Goal: Information Seeking & Learning: Check status

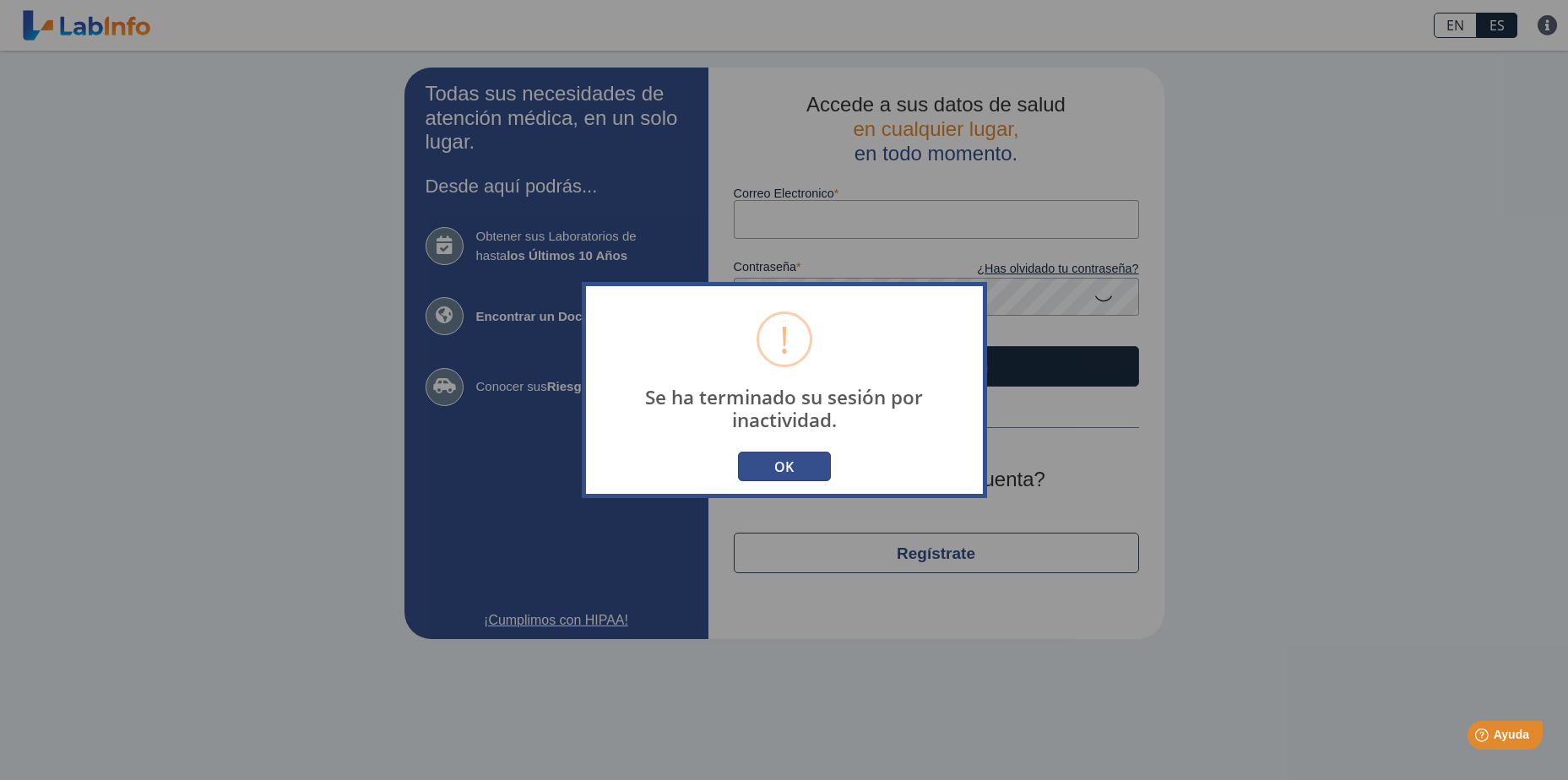
click at [791, 467] on button "OK" at bounding box center [784, 466] width 93 height 29
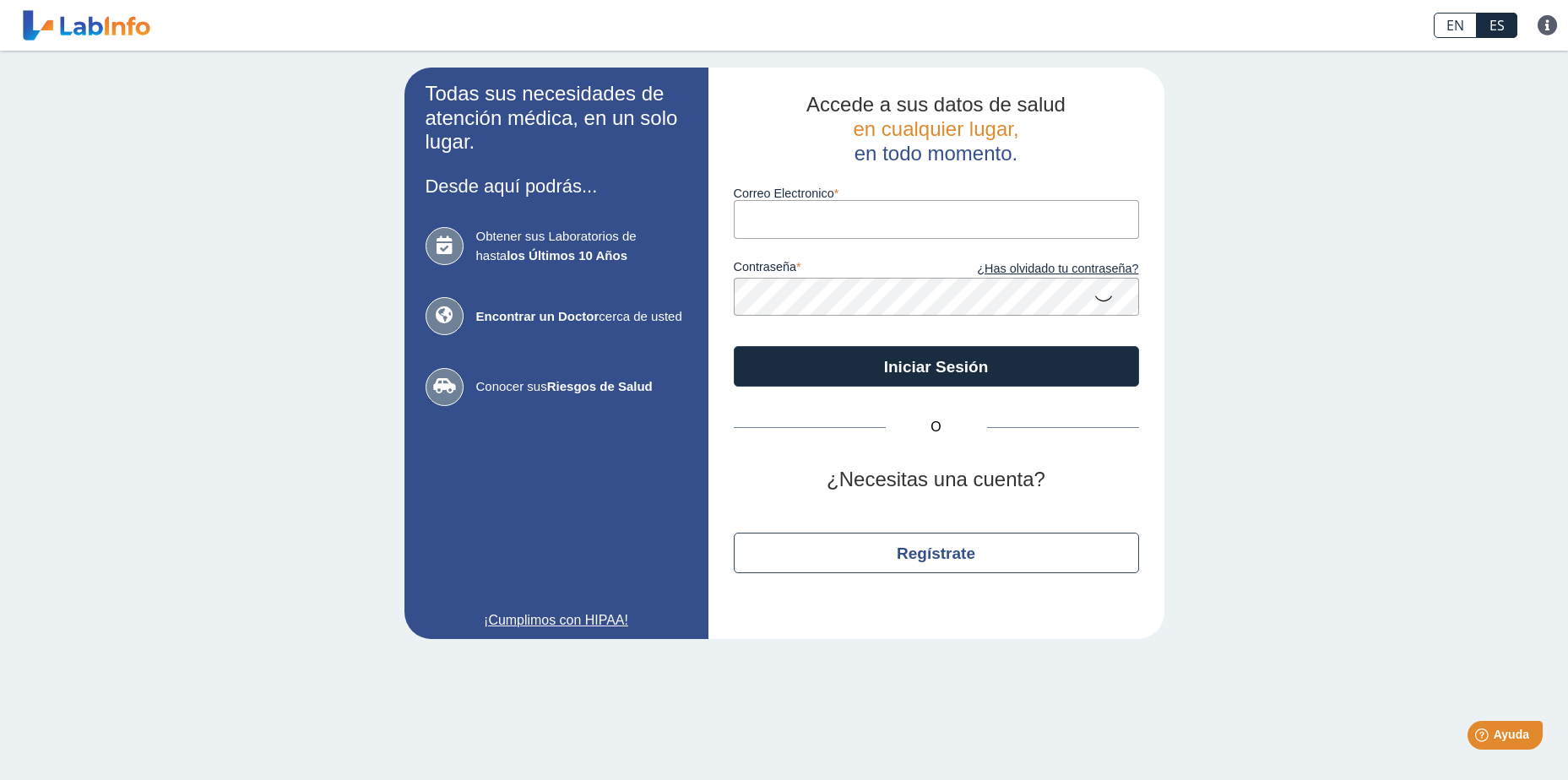
click at [812, 214] on input "Correo Electronico" at bounding box center [936, 219] width 405 height 38
type input "[EMAIL_ADDRESS][DOMAIN_NAME]"
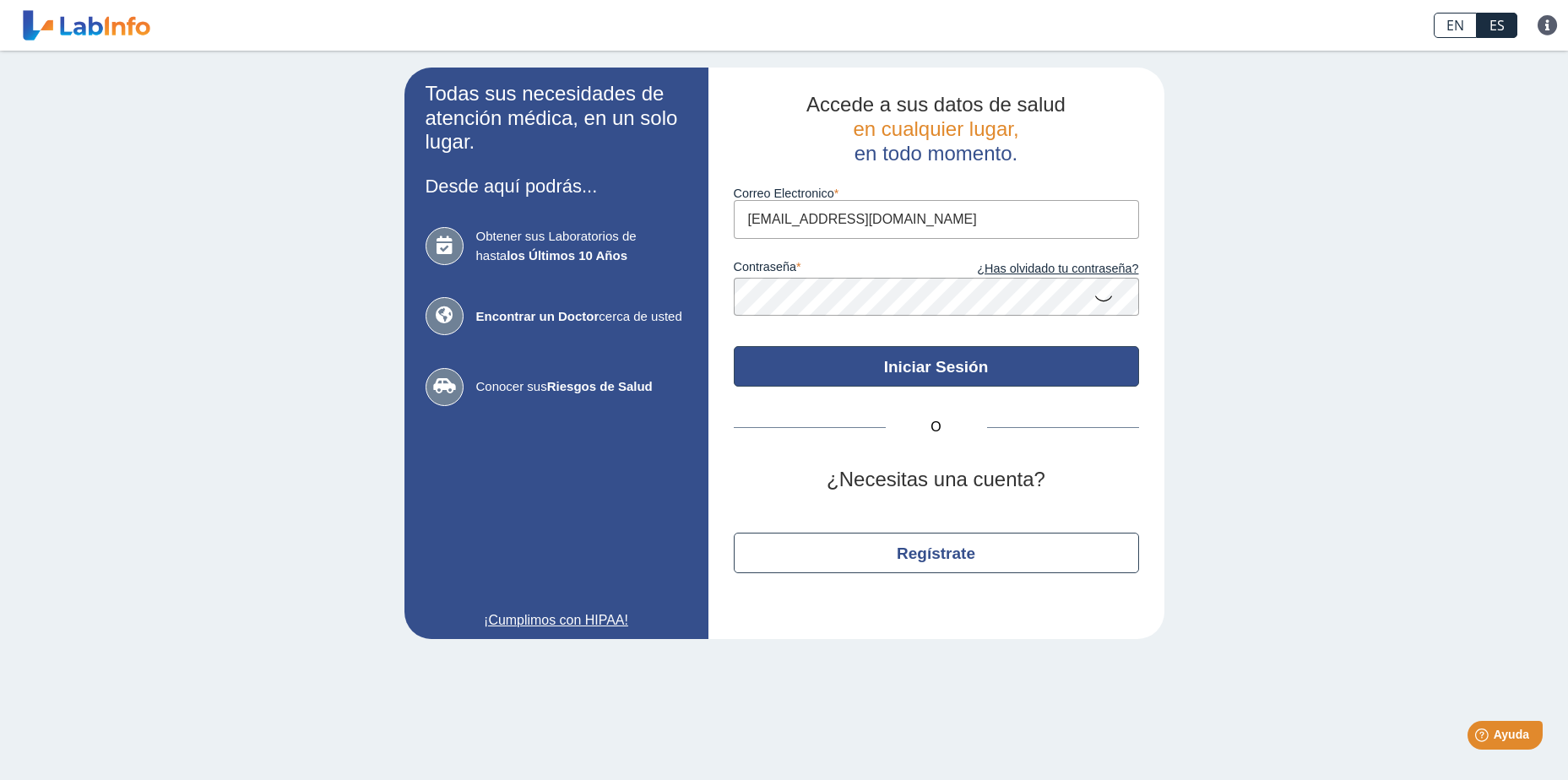
click at [937, 359] on button "Iniciar Sesión" at bounding box center [936, 366] width 405 height 41
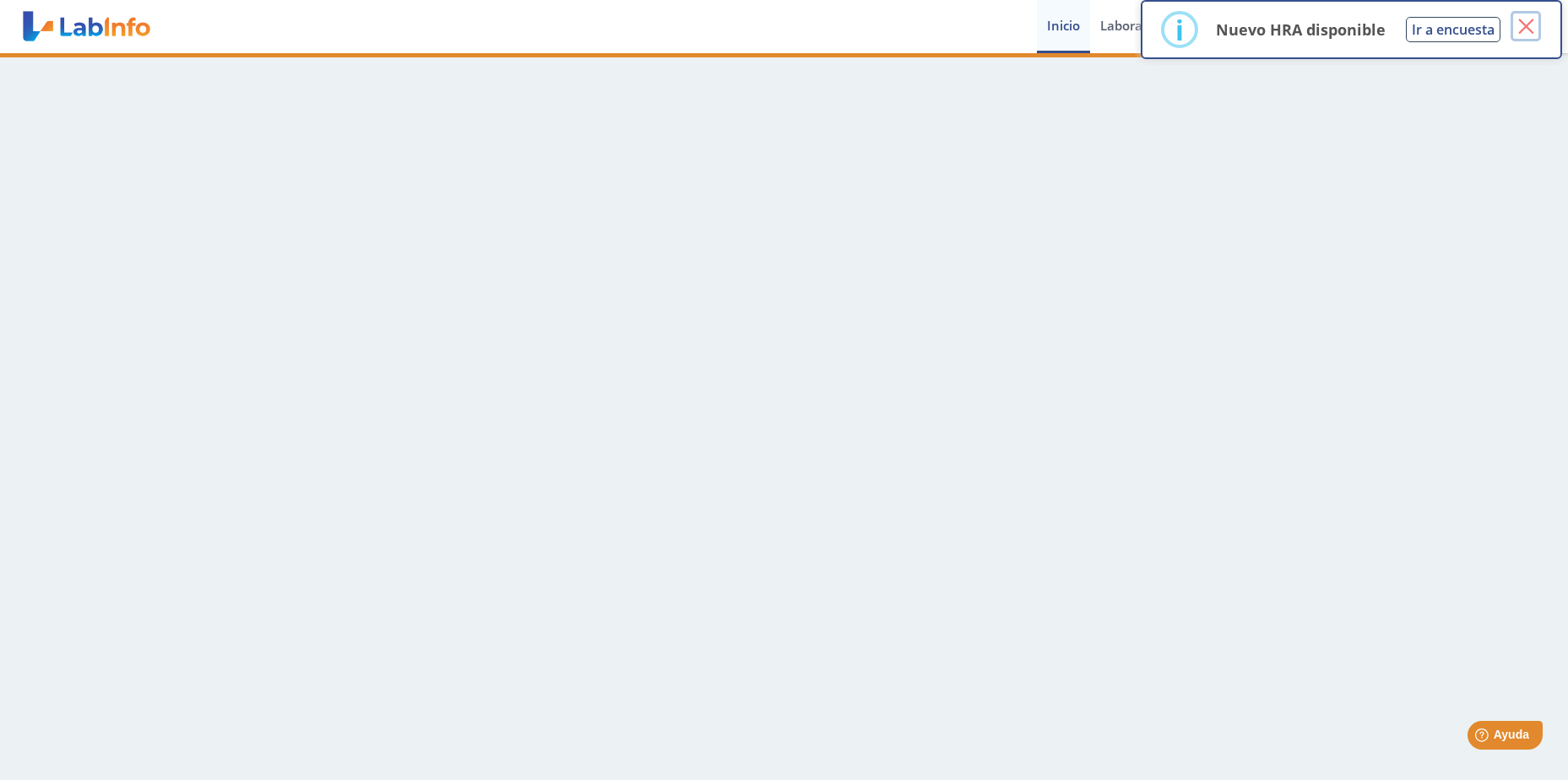
click at [1524, 28] on button "×" at bounding box center [1525, 25] width 30 height 30
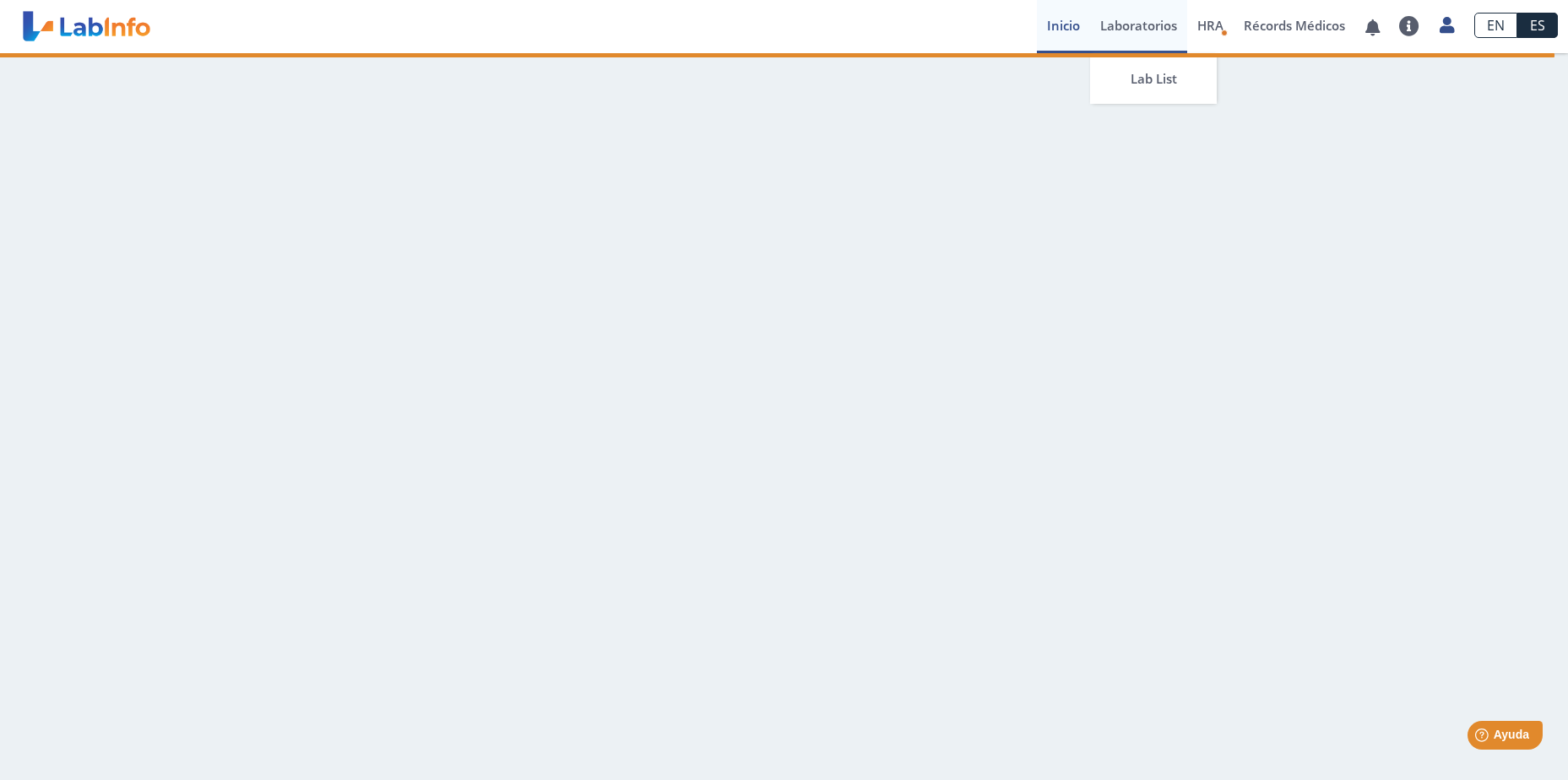
click at [1151, 6] on link "Laboratorios" at bounding box center [1138, 26] width 97 height 53
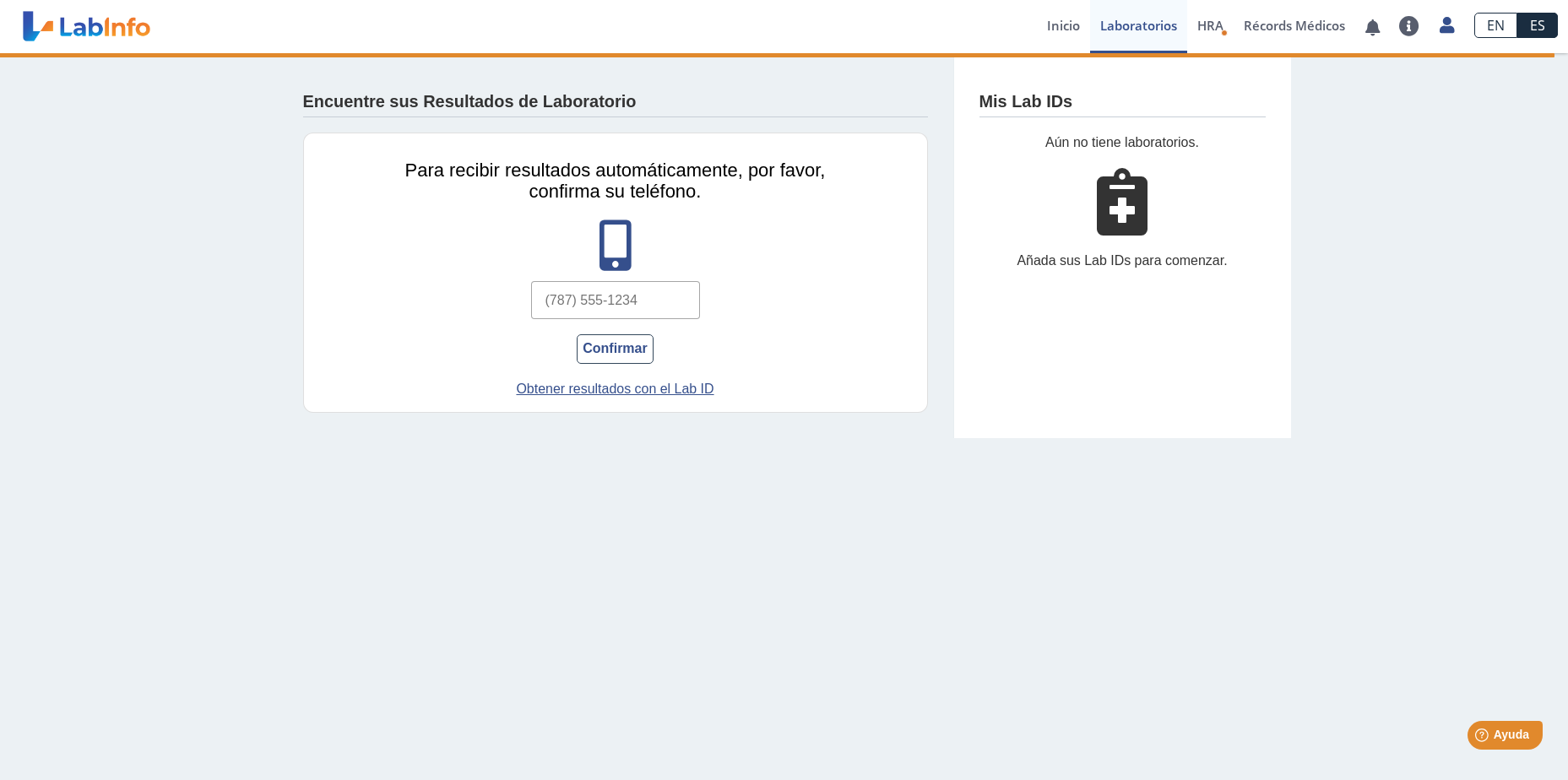
click at [577, 306] on input "text" at bounding box center [616, 300] width 169 height 38
type input "[PHONE_NUMBER]"
click at [604, 389] on link "Obtener resultados con el Lab ID" at bounding box center [615, 390] width 463 height 20
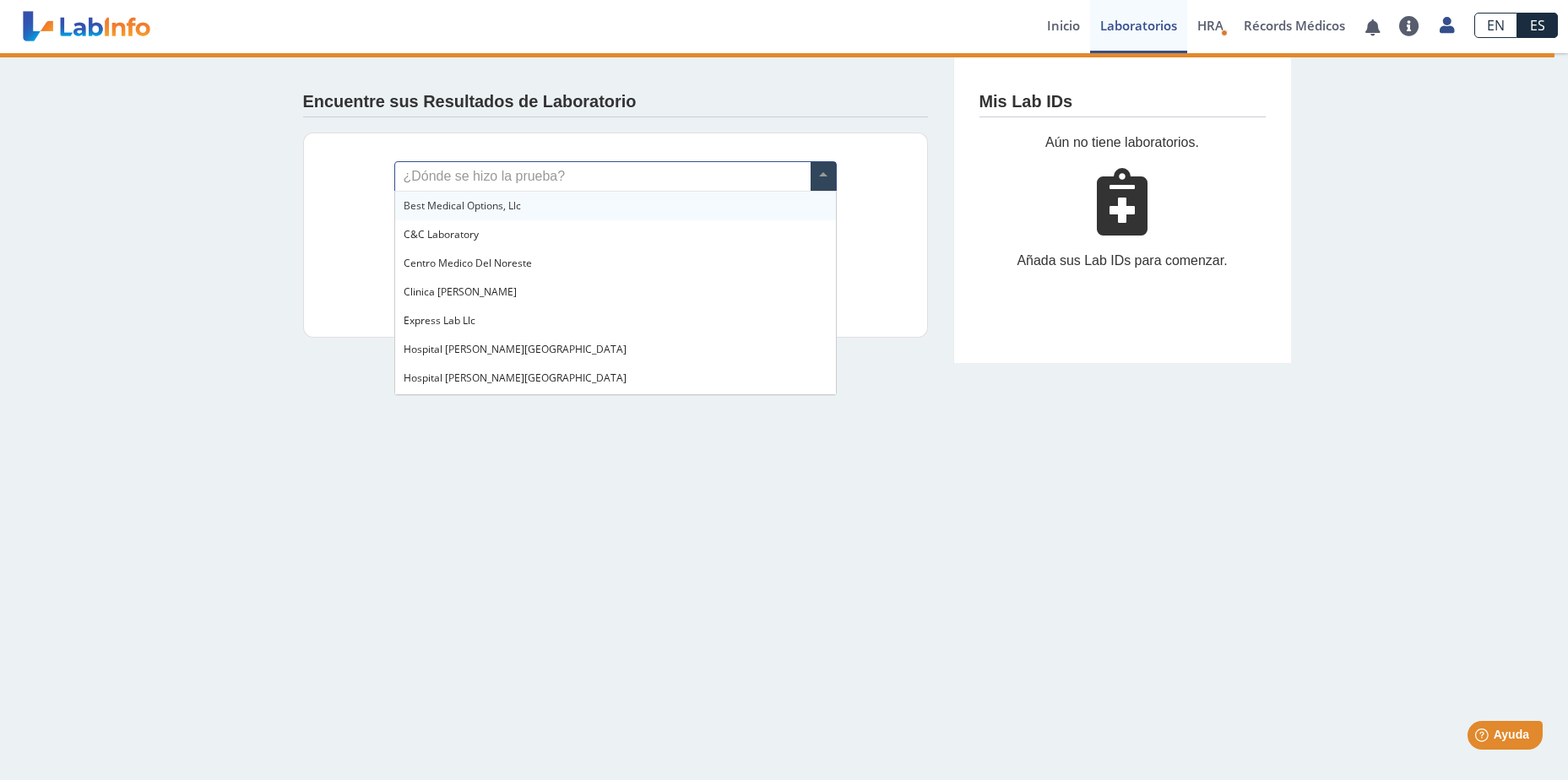
click at [587, 169] on input "text" at bounding box center [615, 177] width 440 height 29
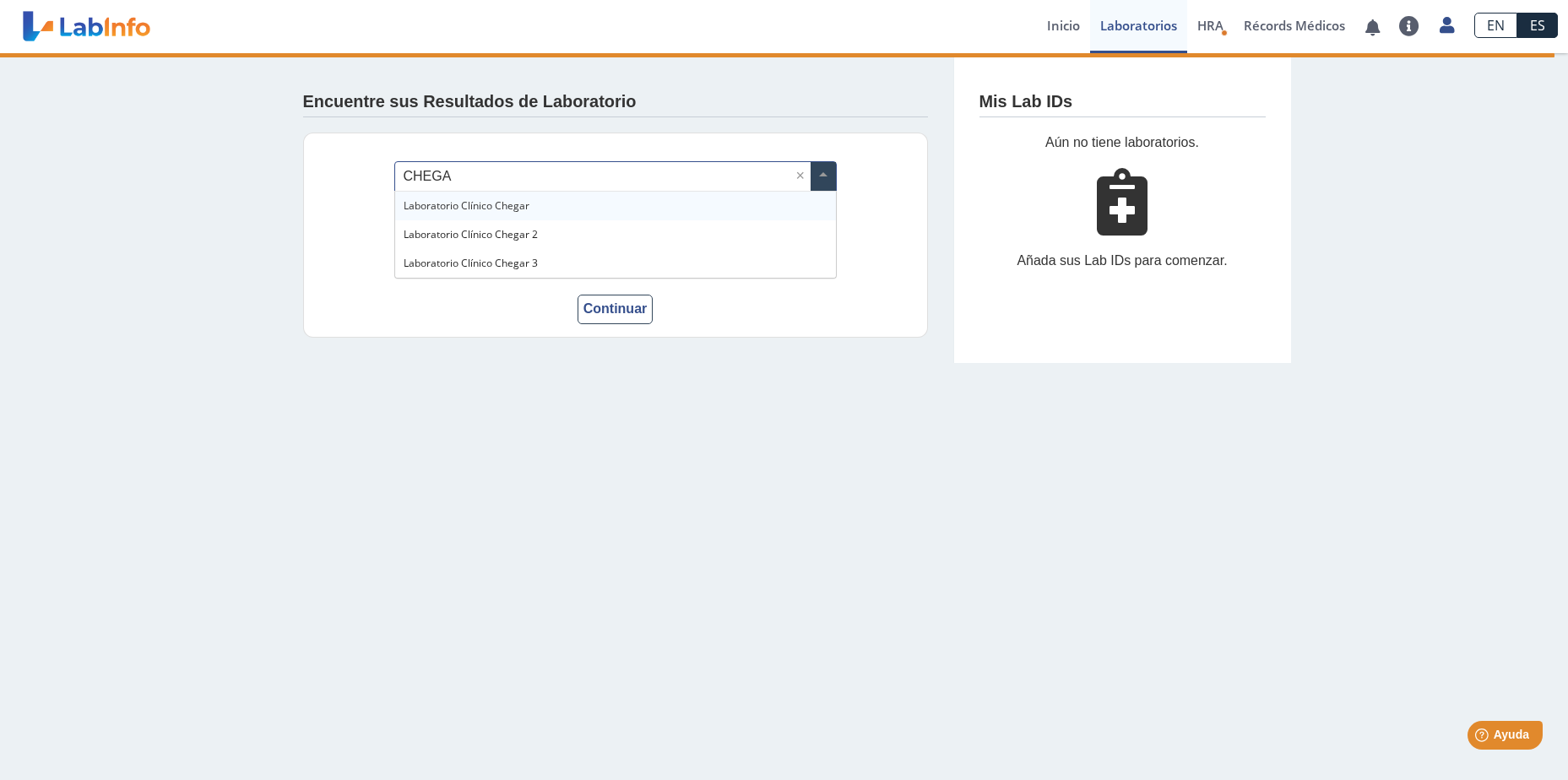
type input "CHEGAR"
click at [558, 197] on div "Laboratorio Clínico Chegar" at bounding box center [615, 207] width 440 height 29
click at [460, 228] on input "Lab ID (número dado por el laboratorio)" at bounding box center [615, 232] width 442 height 38
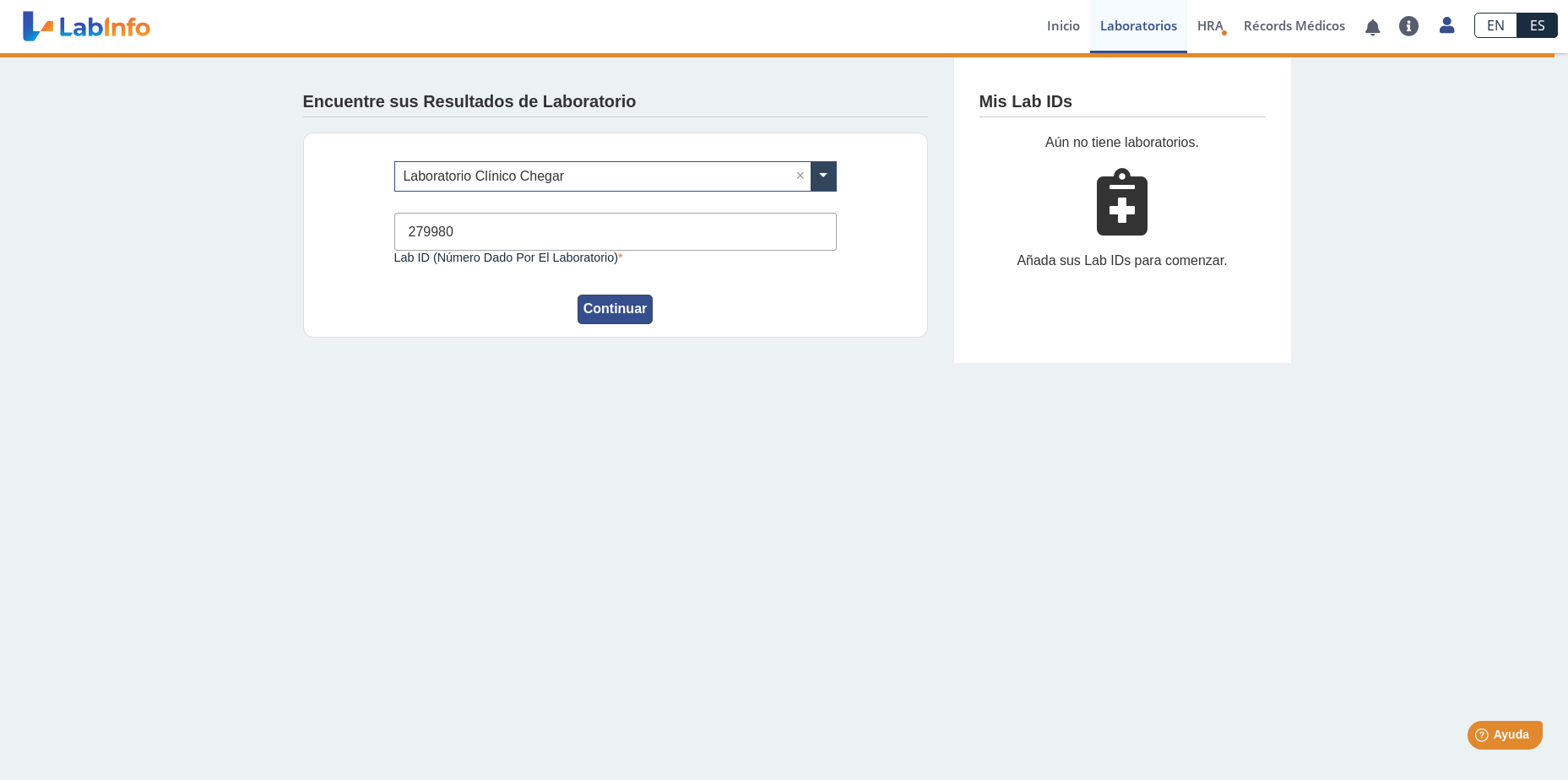
type input "279980"
click at [627, 301] on button "Continuar" at bounding box center [616, 309] width 76 height 29
click at [615, 318] on button "Continuar" at bounding box center [616, 309] width 76 height 29
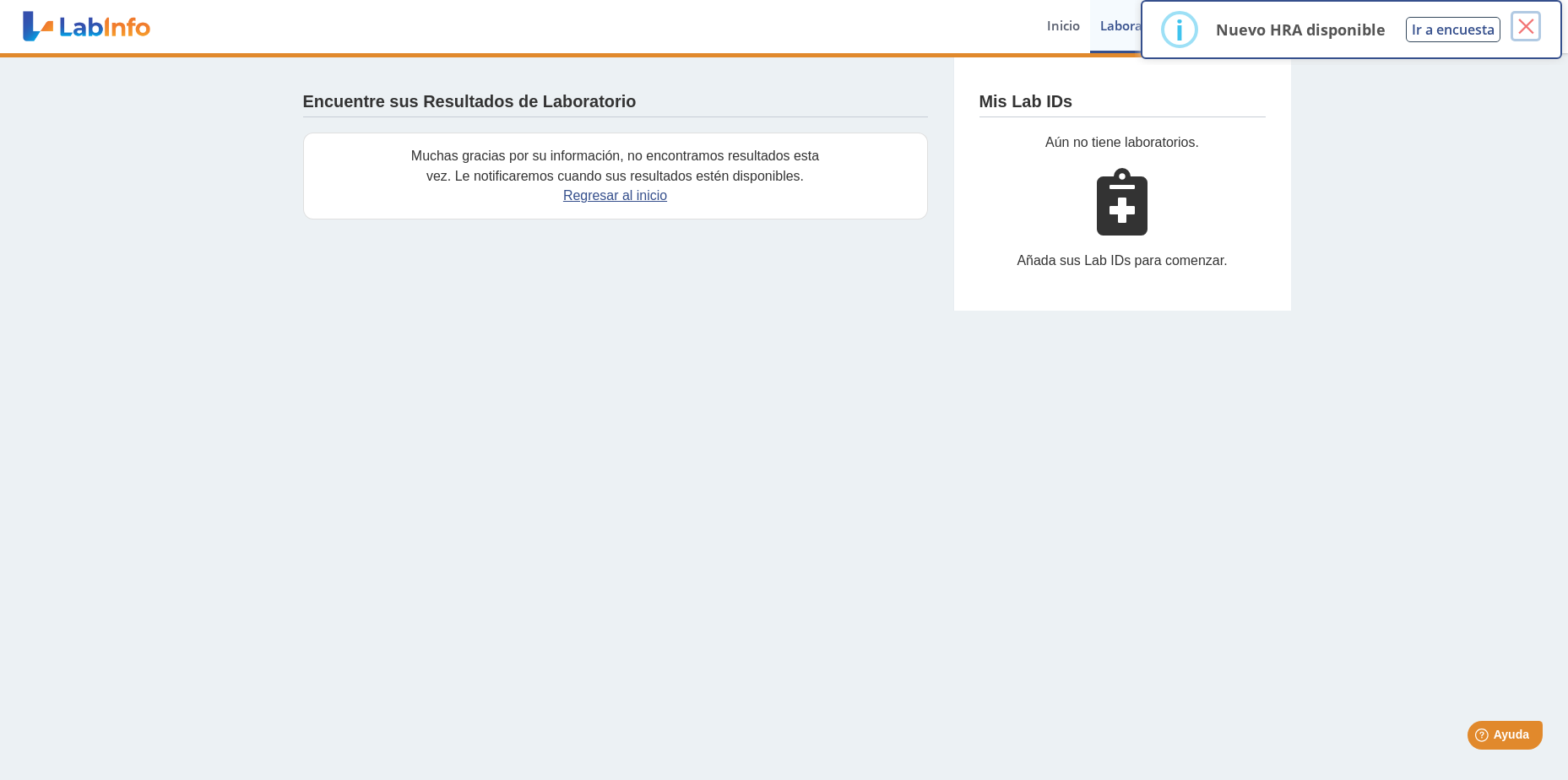
click at [1525, 22] on button "×" at bounding box center [1525, 25] width 30 height 30
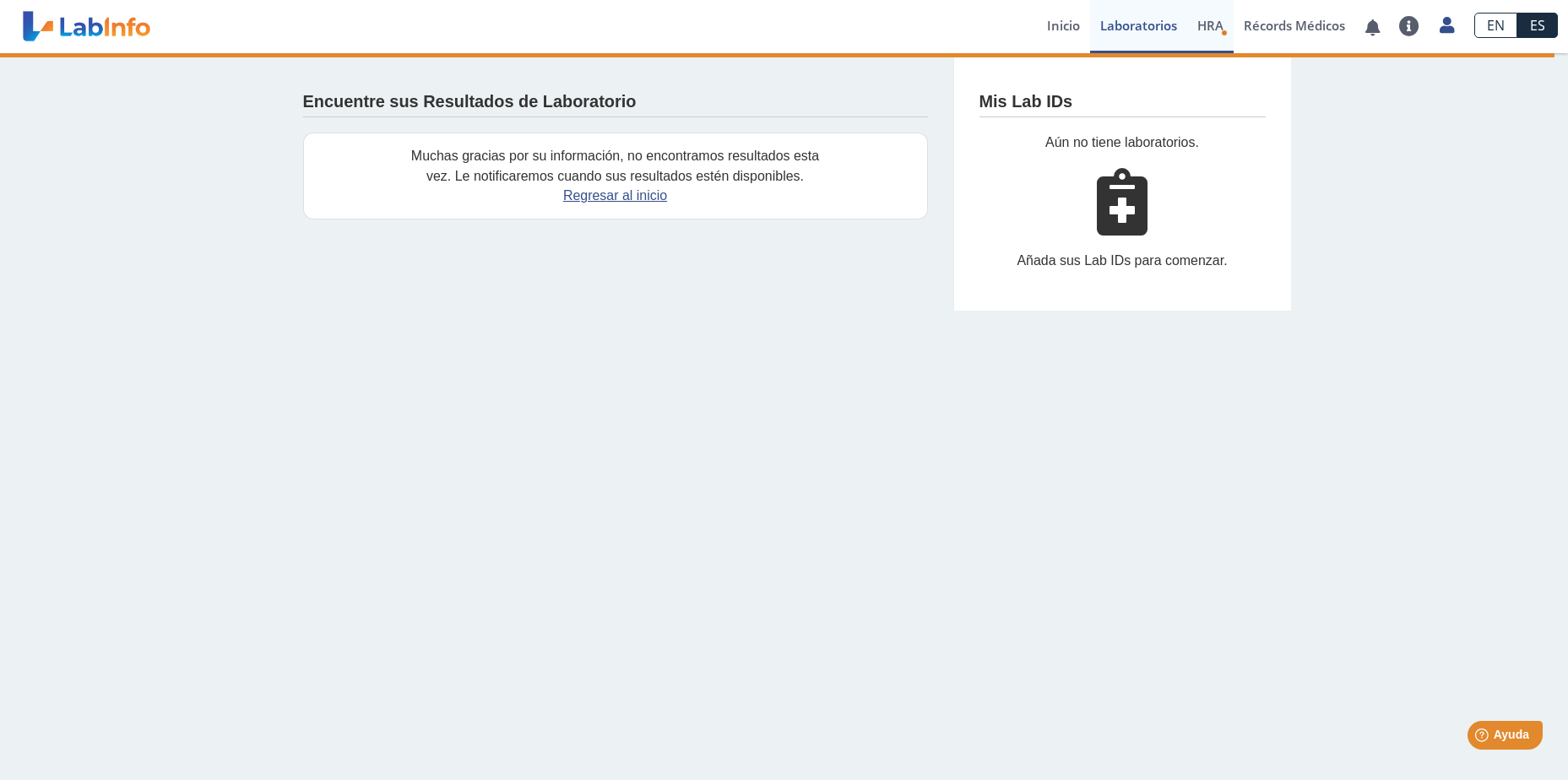
click at [1208, 30] on span "HRA" at bounding box center [1210, 25] width 26 height 17
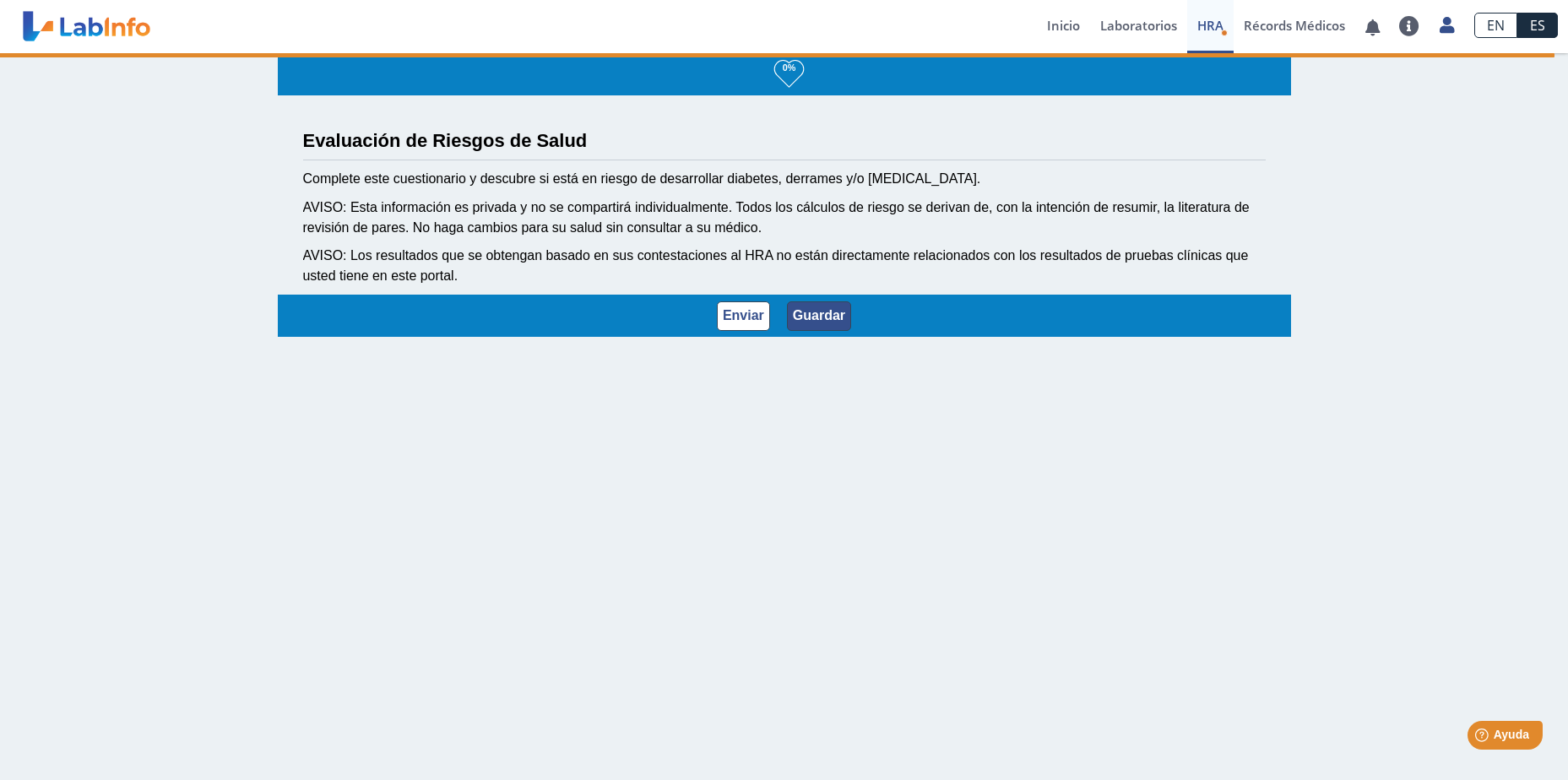
click at [806, 318] on button "Guardar" at bounding box center [819, 316] width 65 height 29
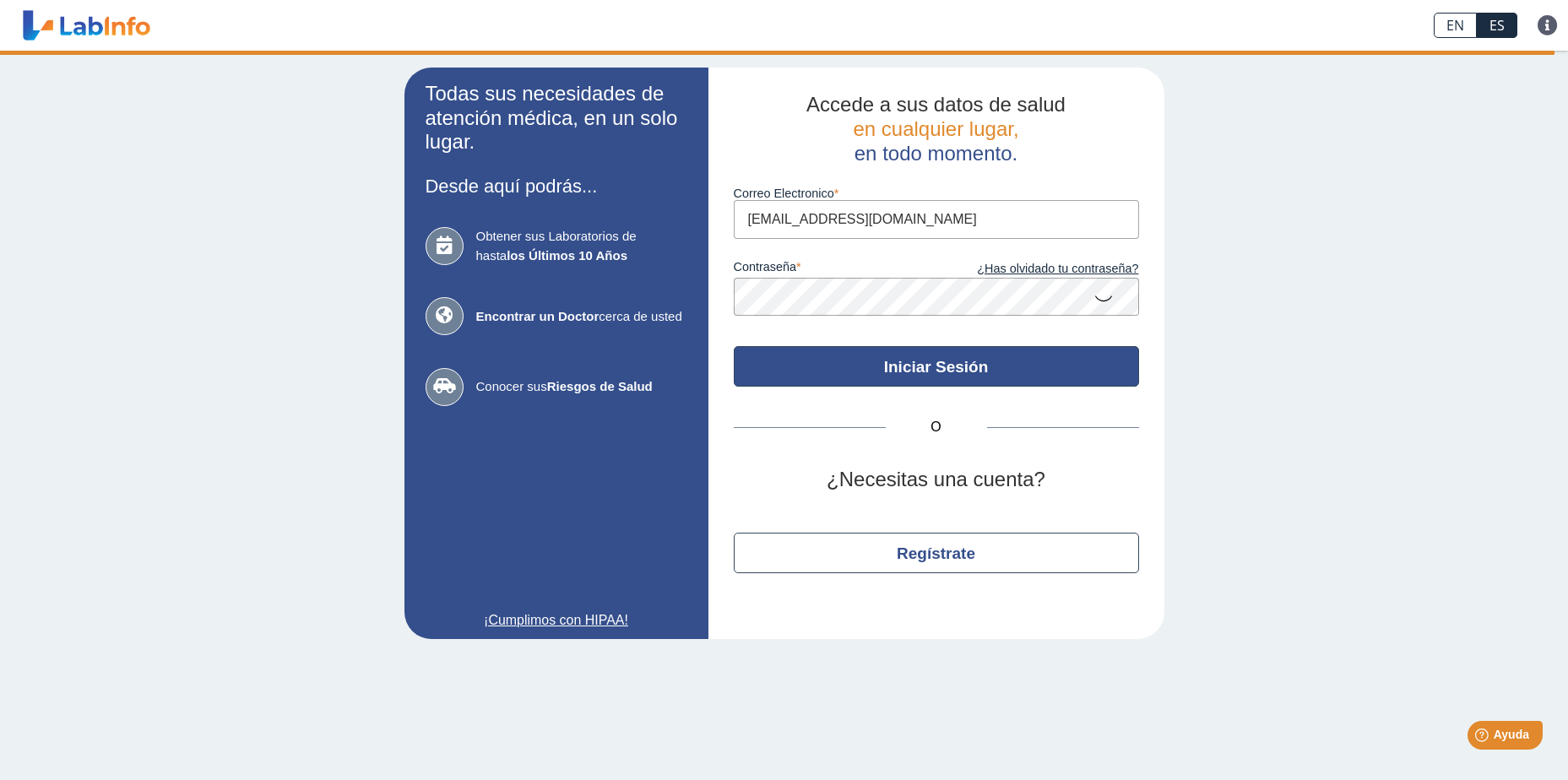
click at [956, 371] on button "Iniciar Sesión" at bounding box center [936, 366] width 405 height 41
